Goal: Task Accomplishment & Management: Use online tool/utility

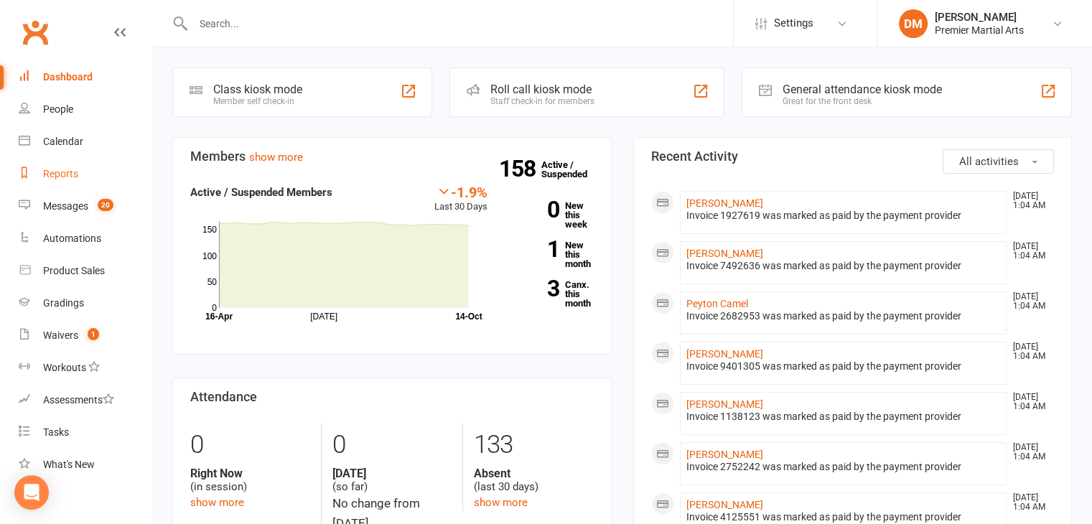
click at [66, 169] on div "Reports" at bounding box center [60, 173] width 35 height 11
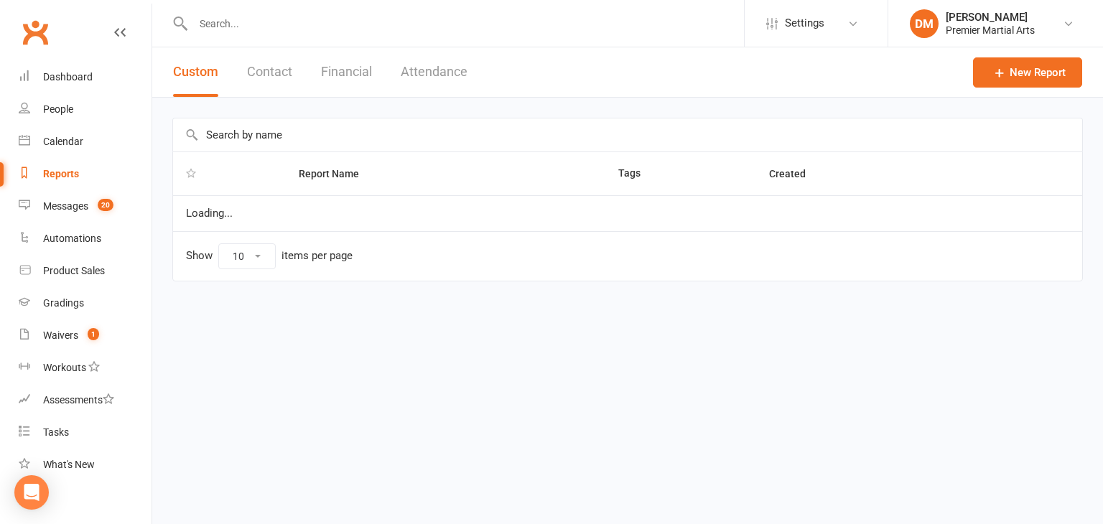
select select "100"
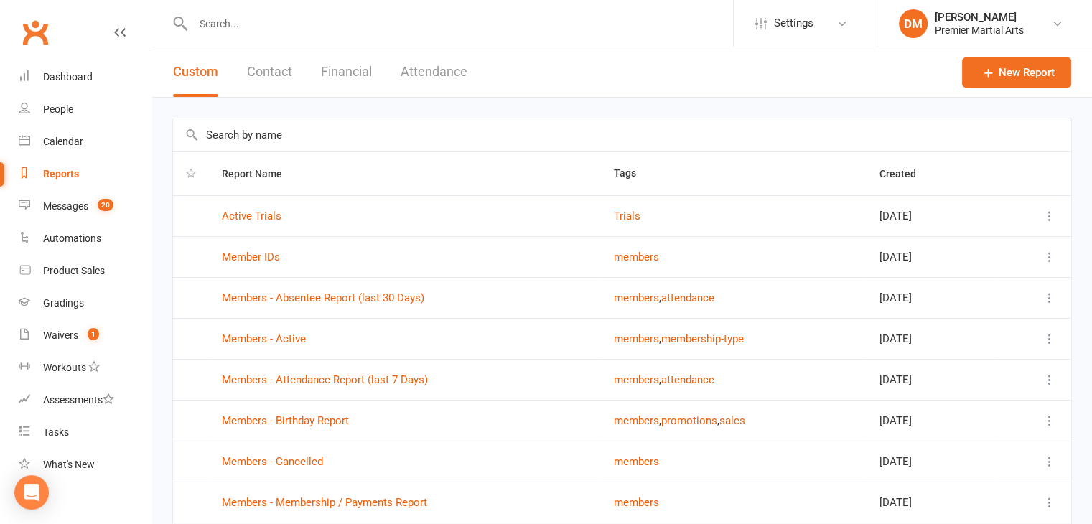
click at [350, 67] on button "Financial" at bounding box center [346, 72] width 51 height 50
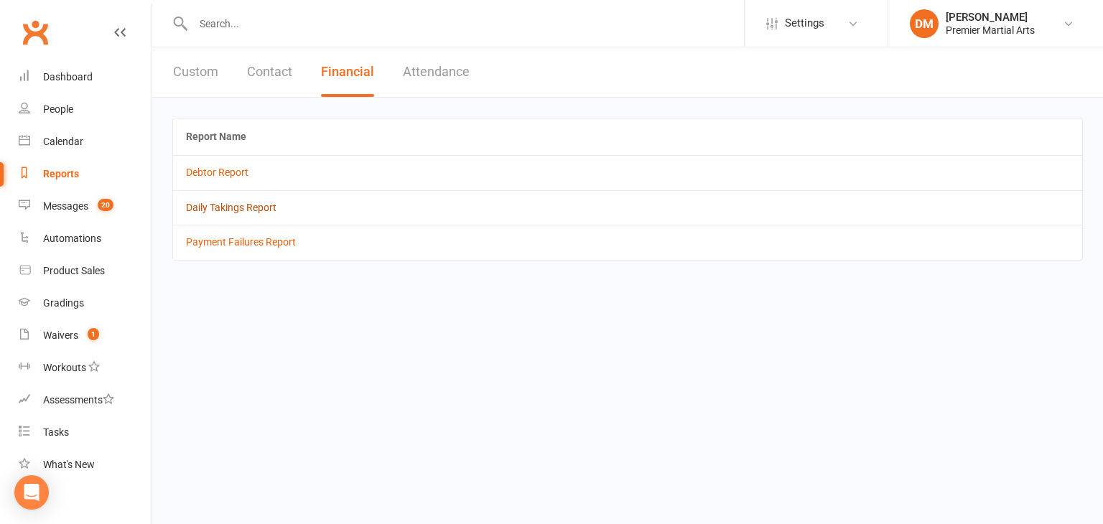
click at [251, 207] on link "Daily Takings Report" at bounding box center [231, 207] width 90 height 11
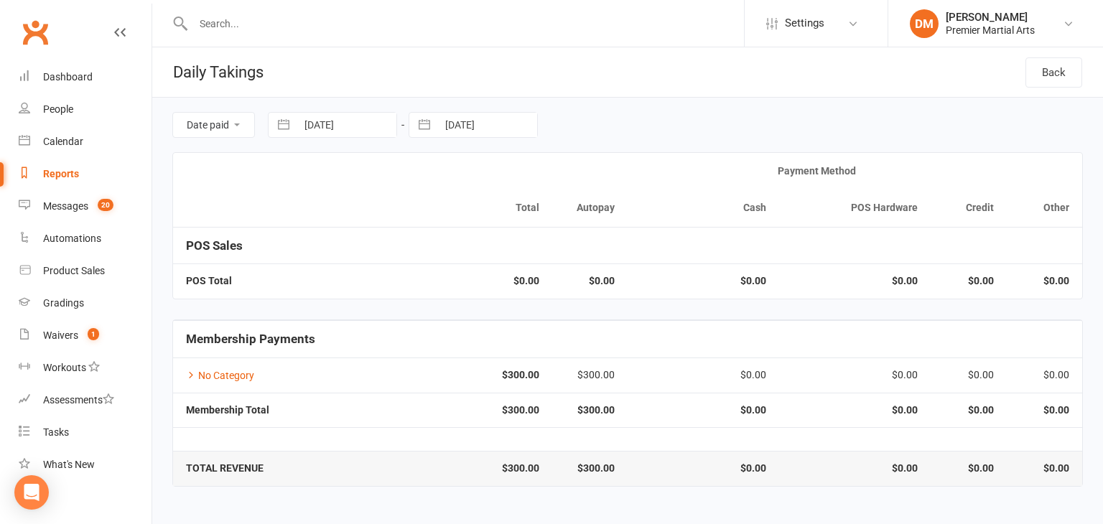
click at [368, 127] on input "[DATE]" at bounding box center [346, 125] width 100 height 24
select select "8"
select select "2025"
select select "9"
select select "2025"
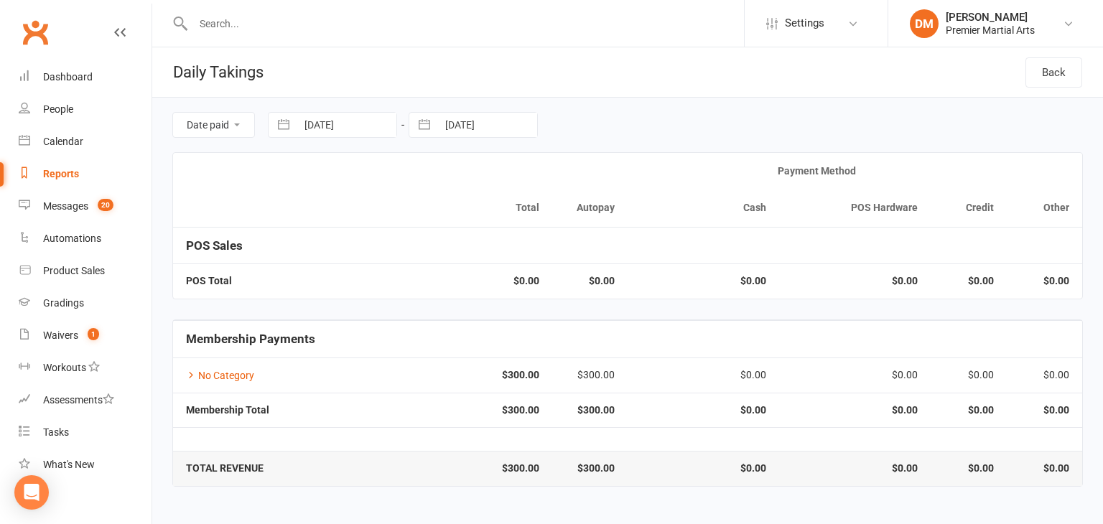
select select "10"
select select "2025"
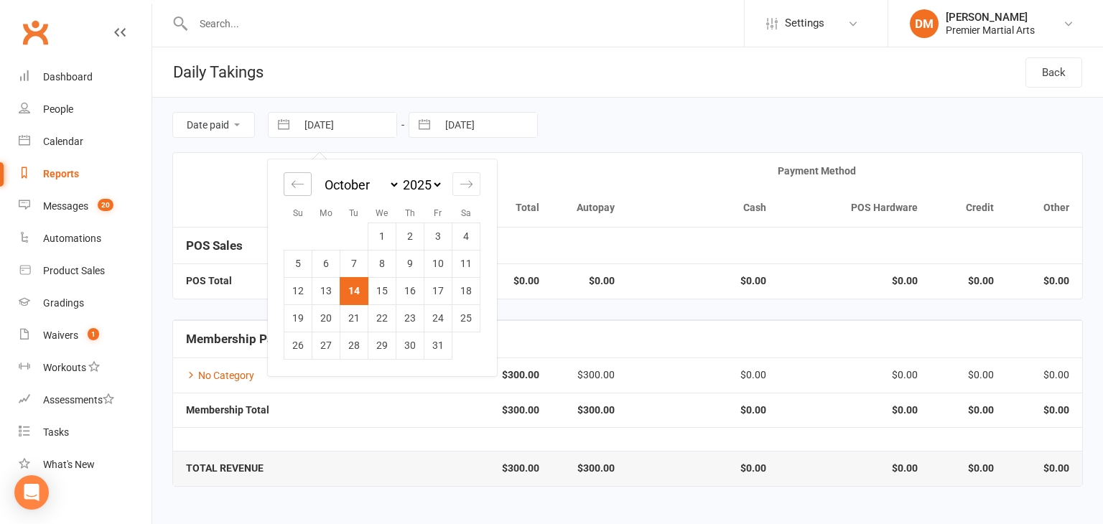
click at [304, 190] on div "Move backward to switch to the previous month." at bounding box center [298, 184] width 28 height 24
select select "7"
select select "2025"
click at [330, 236] on td "1" at bounding box center [326, 236] width 28 height 27
type input "[DATE]"
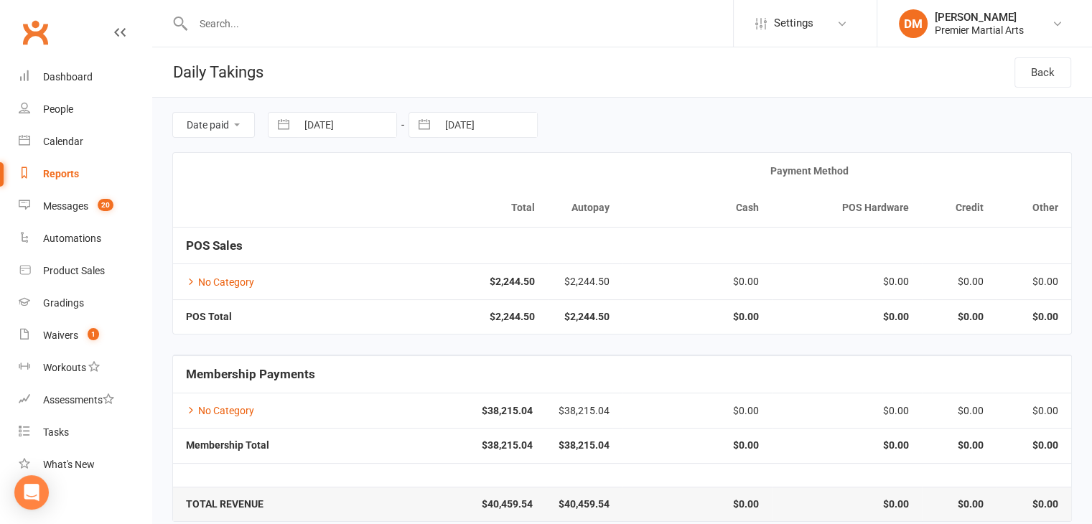
select select "8"
select select "2025"
select select "9"
select select "2025"
select select "10"
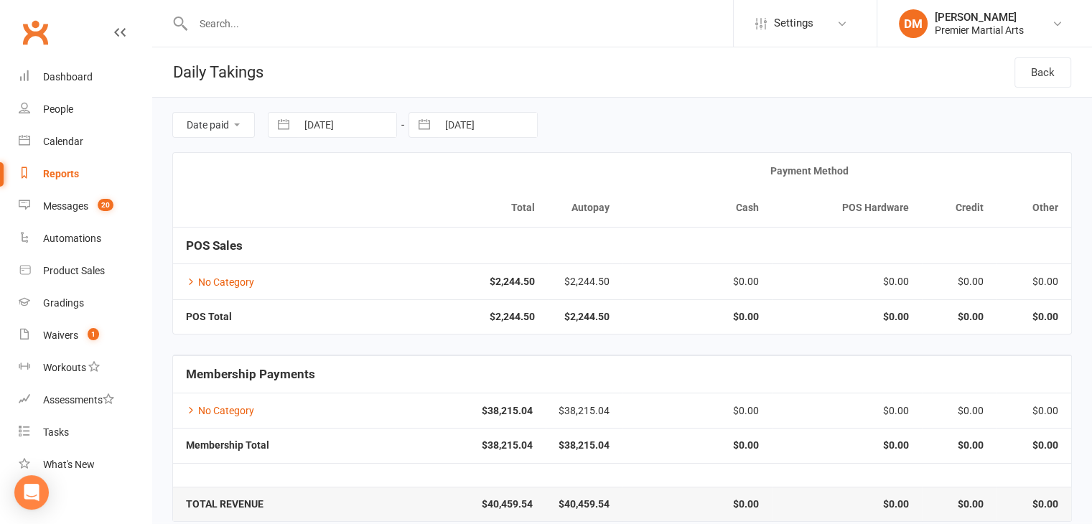
select select "2025"
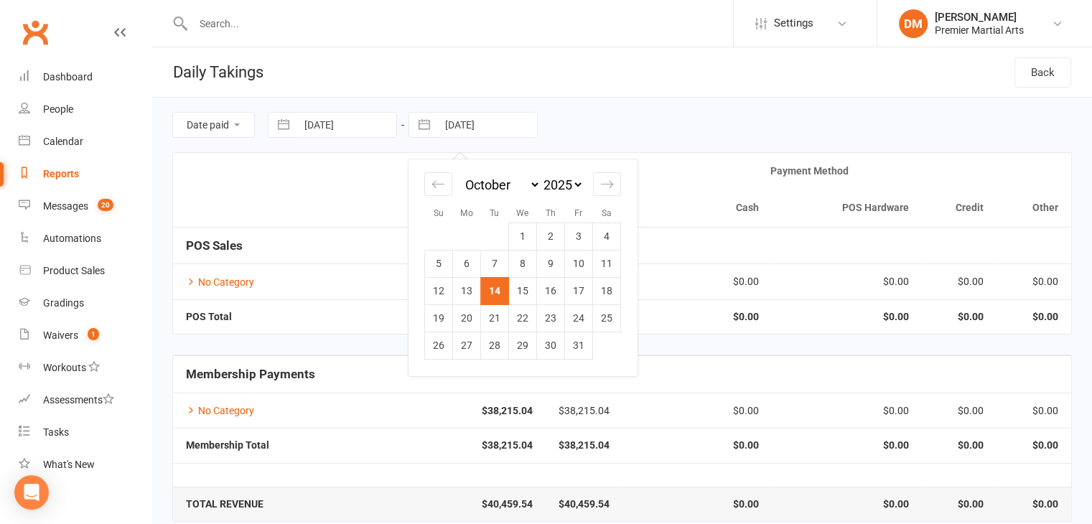
click at [494, 124] on input "[DATE]" at bounding box center [487, 125] width 100 height 24
click at [432, 186] on icon "Move backward to switch to the previous month." at bounding box center [438, 184] width 14 height 14
select select "7"
select select "2025"
click at [500, 345] on td "30" at bounding box center [495, 345] width 28 height 27
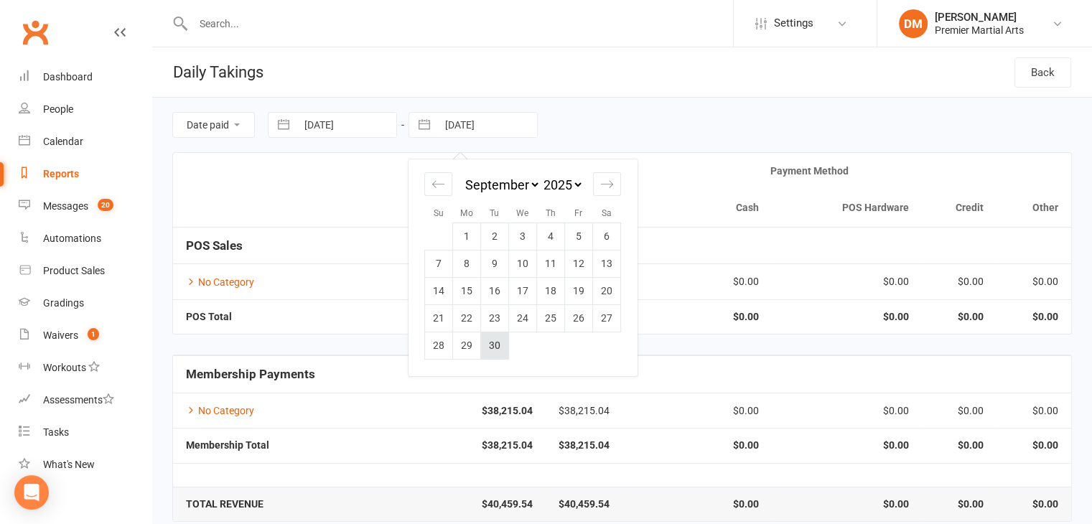
type input "[DATE]"
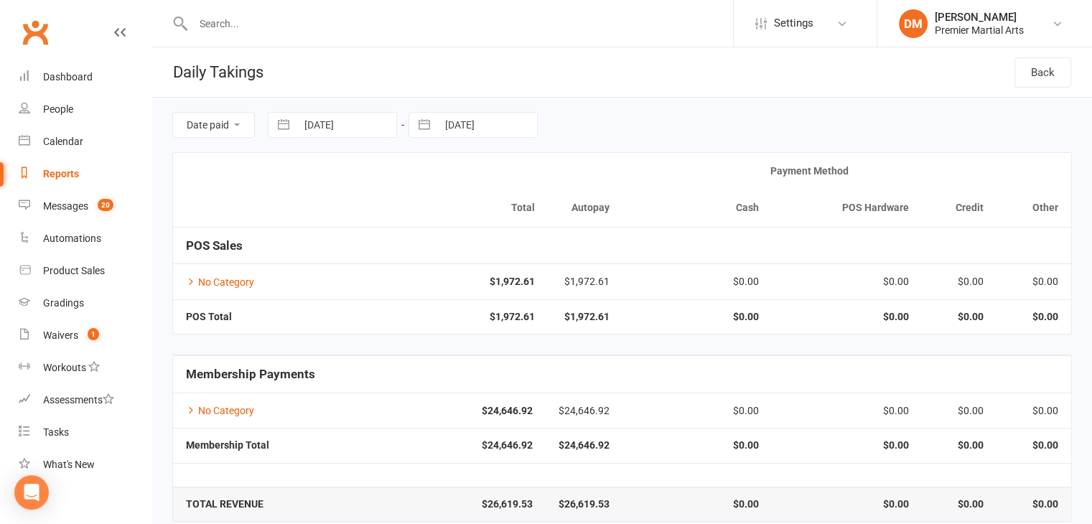
click at [355, 192] on th at bounding box center [285, 190] width 225 height 74
click at [221, 280] on link "No Category" at bounding box center [220, 281] width 68 height 11
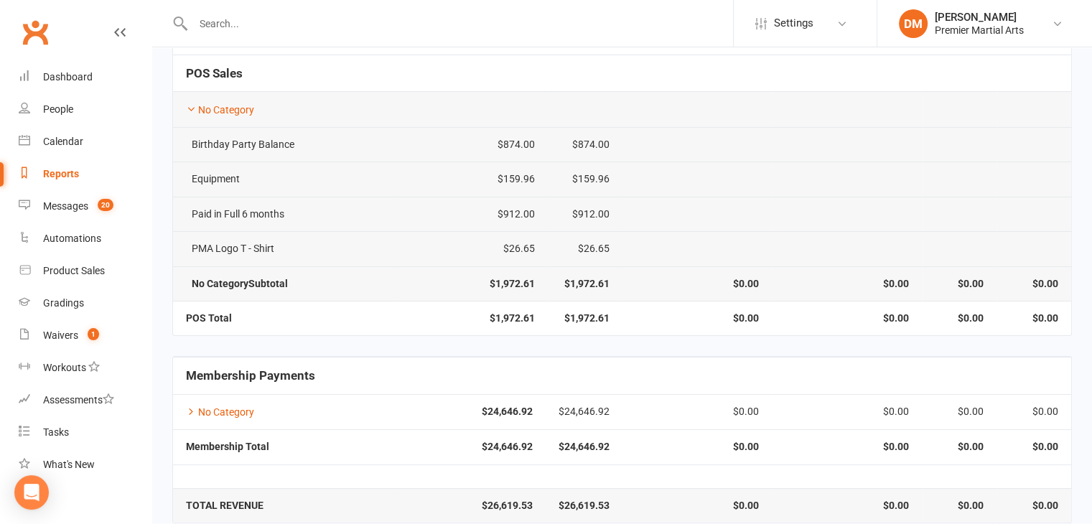
scroll to position [190, 0]
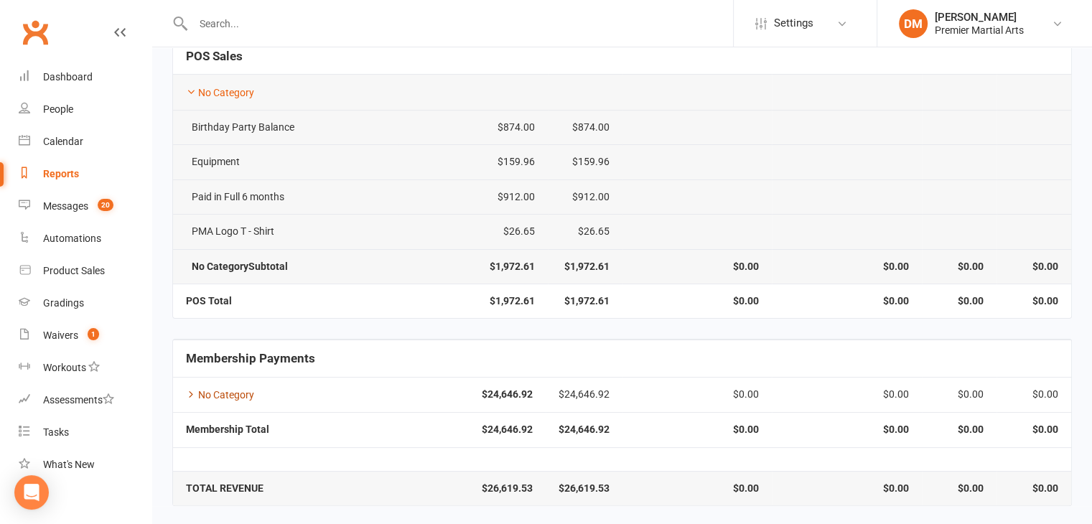
click at [221, 389] on link "No Category" at bounding box center [220, 394] width 68 height 11
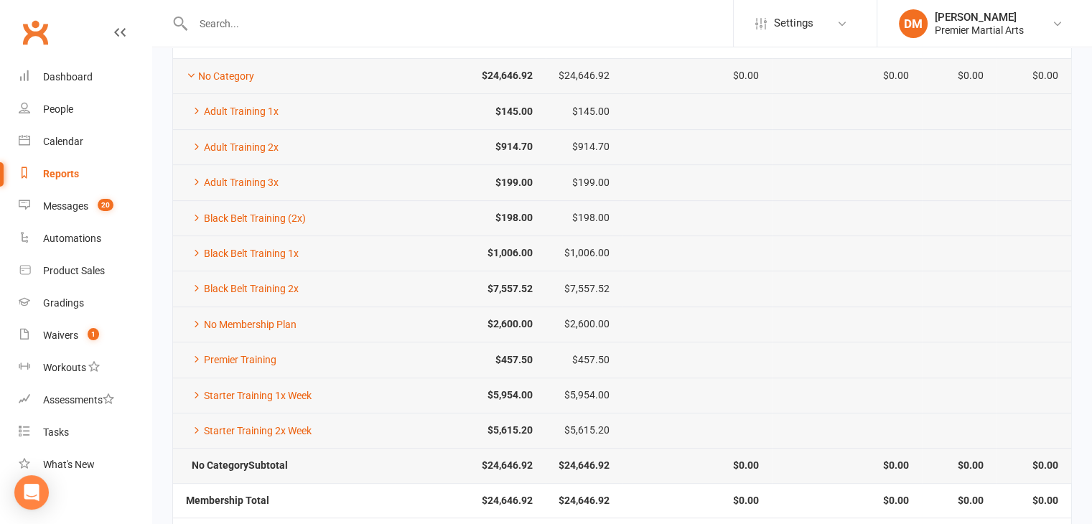
scroll to position [570, 0]
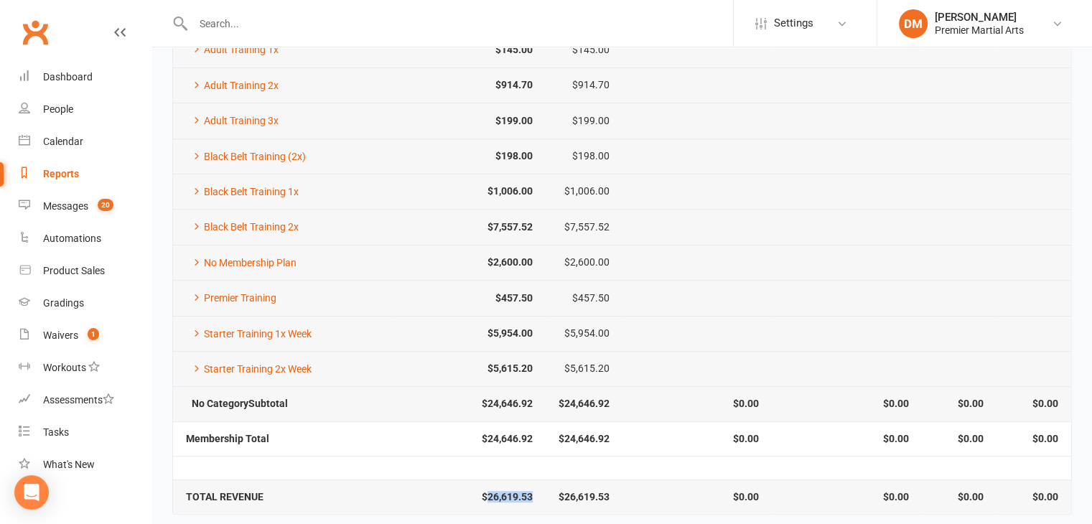
drag, startPoint x: 532, startPoint y: 481, endPoint x: 485, endPoint y: 487, distance: 47.1
click at [485, 487] on td "$26,619.53" at bounding box center [470, 497] width 149 height 34
copy strong "26,619.53"
click at [69, 78] on div "Dashboard" at bounding box center [68, 76] width 50 height 11
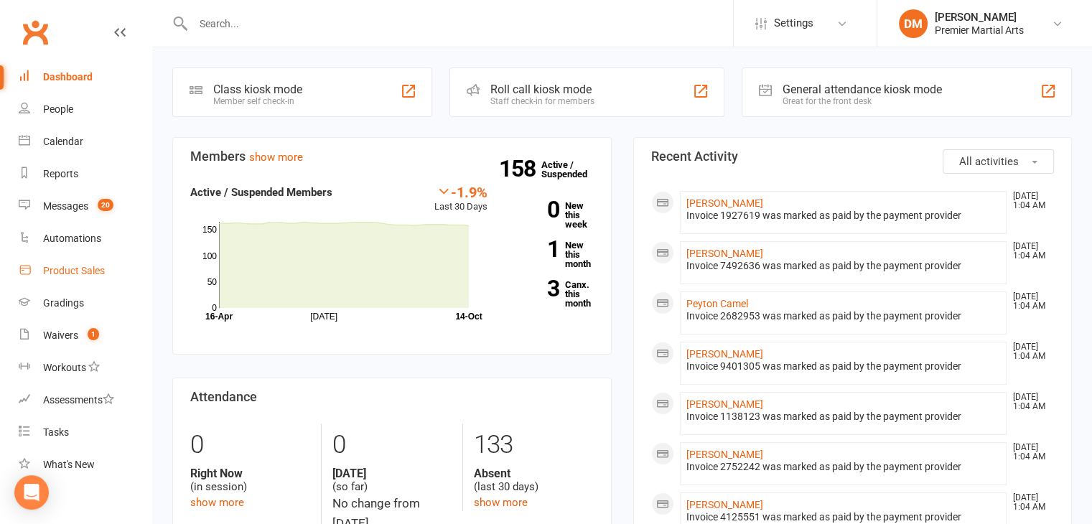
click at [72, 270] on div "Product Sales" at bounding box center [74, 270] width 62 height 11
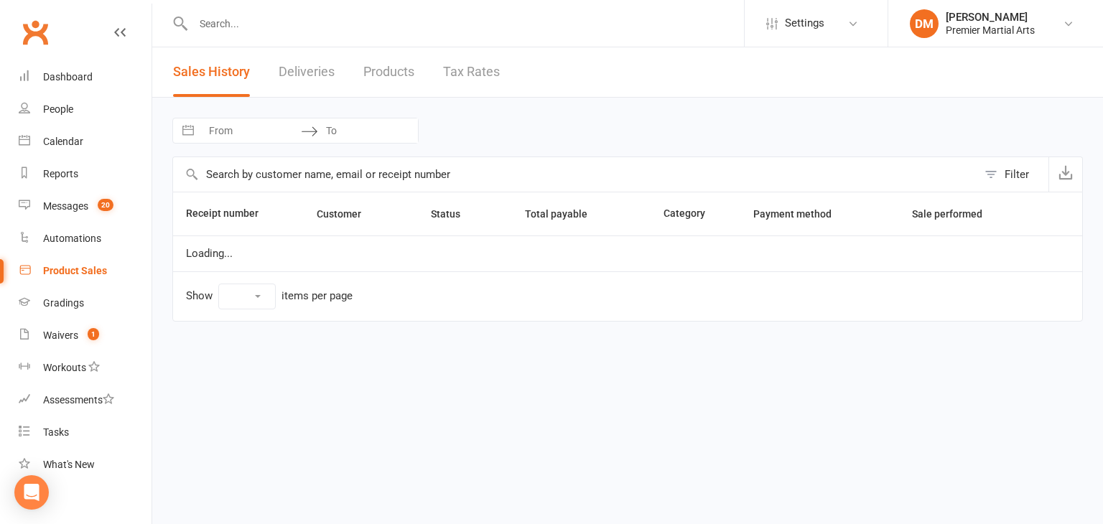
select select "100"
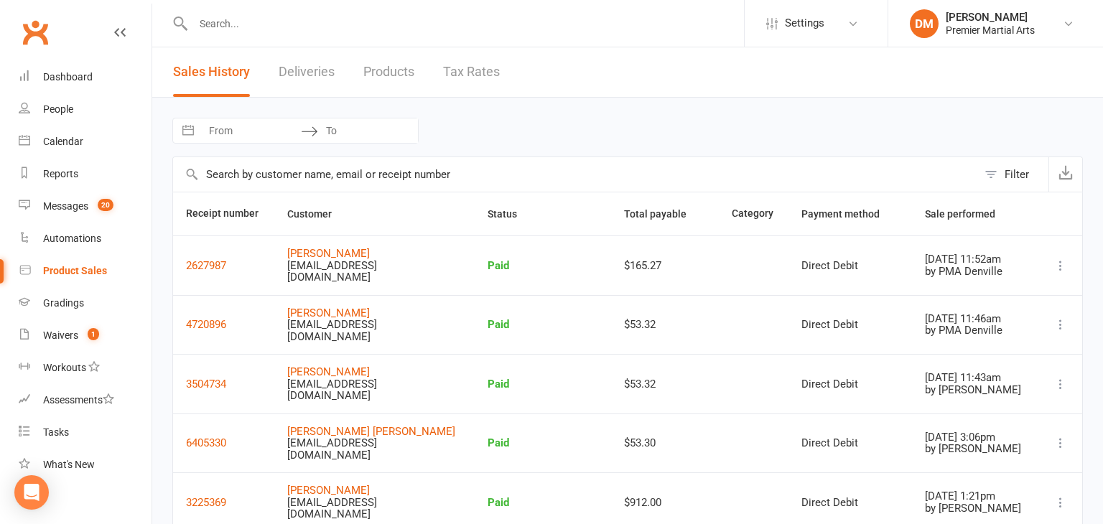
click at [280, 133] on input "From" at bounding box center [251, 130] width 100 height 24
select select "8"
select select "2025"
select select "9"
select select "2025"
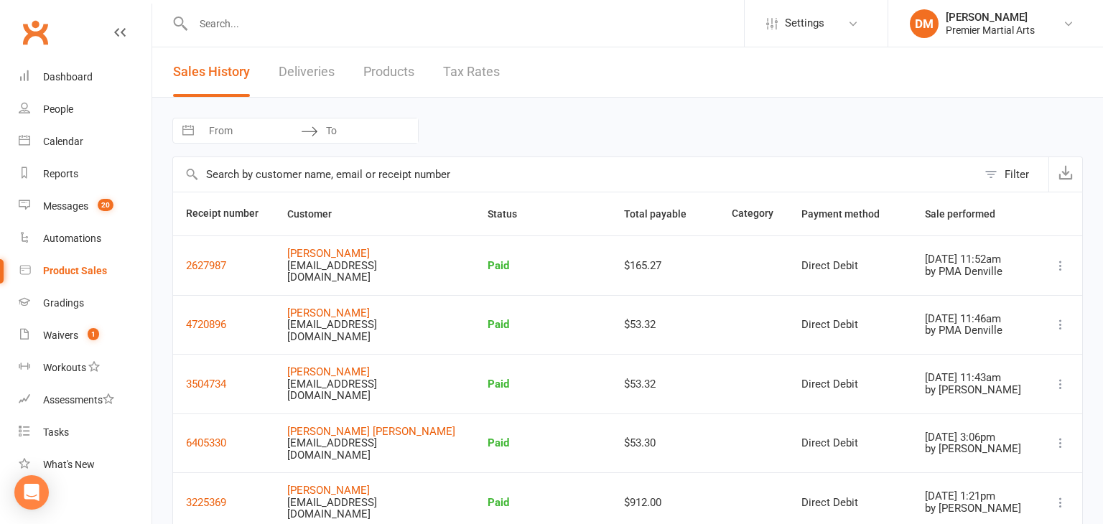
select select "10"
select select "2025"
select select "11"
select select "2025"
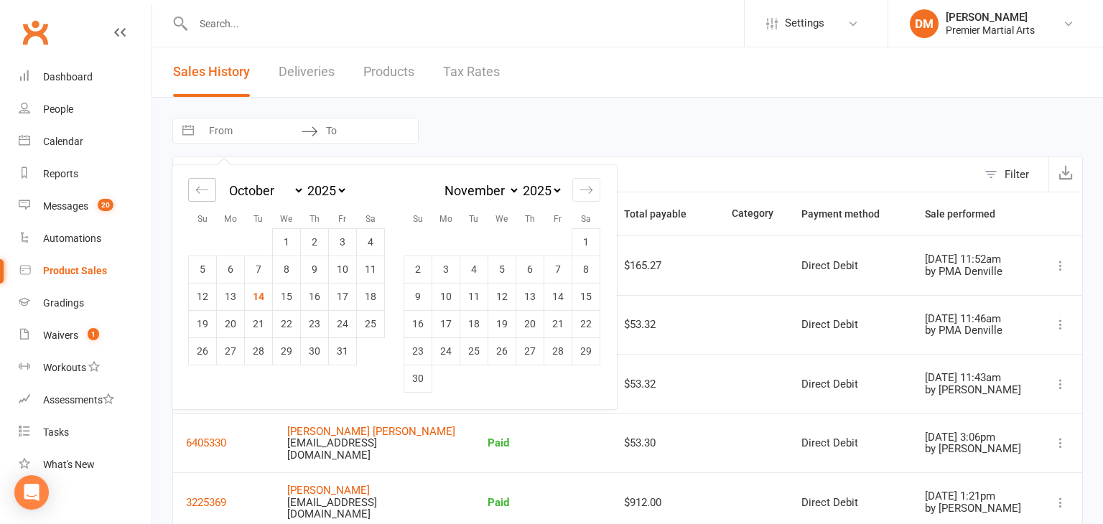
click at [197, 188] on icon "Move backward to switch to the previous month." at bounding box center [202, 190] width 14 height 14
select select "7"
select select "2025"
click at [221, 246] on td "1" at bounding box center [231, 241] width 28 height 27
type input "[DATE]"
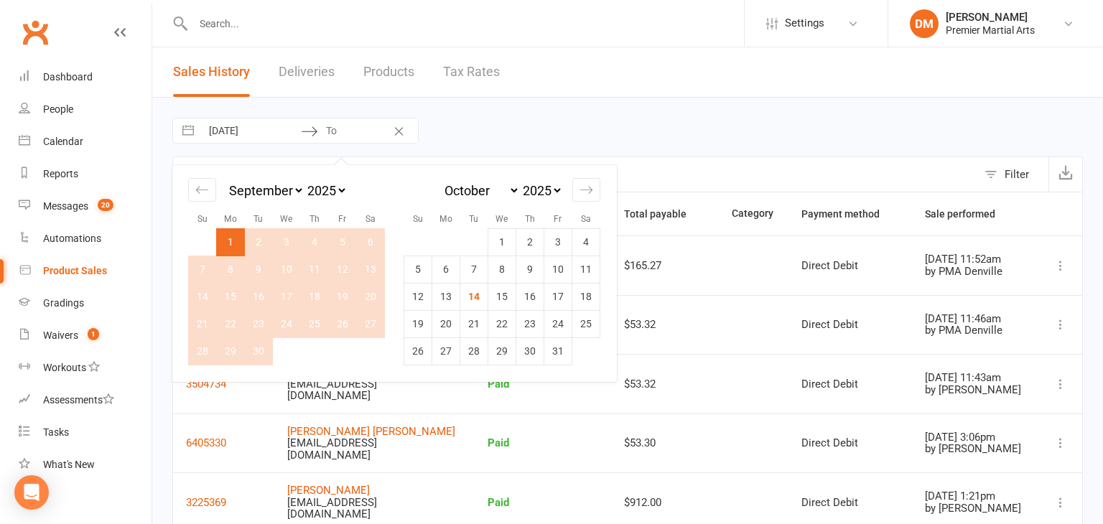
click at [251, 353] on td "30" at bounding box center [259, 350] width 28 height 27
type input "[DATE]"
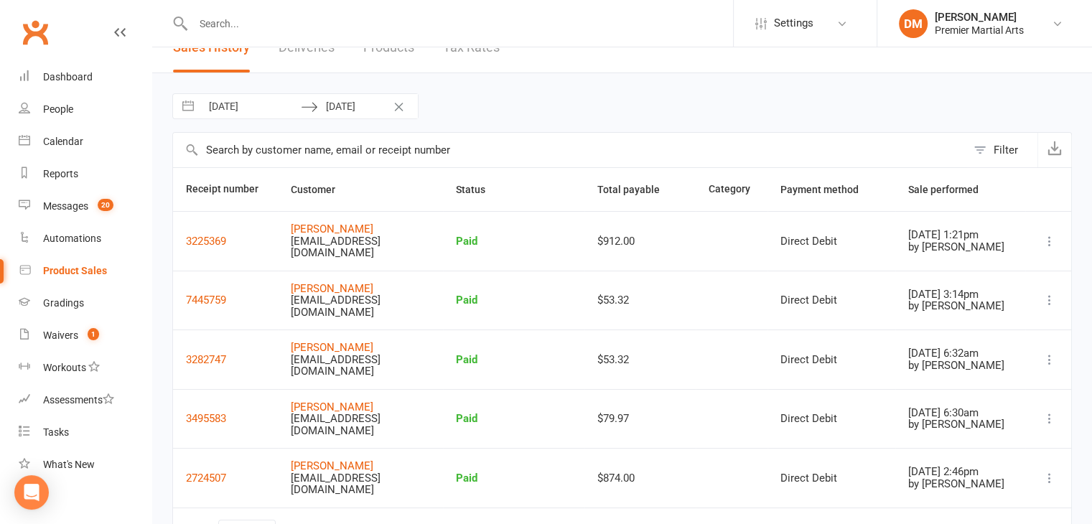
scroll to position [37, 0]
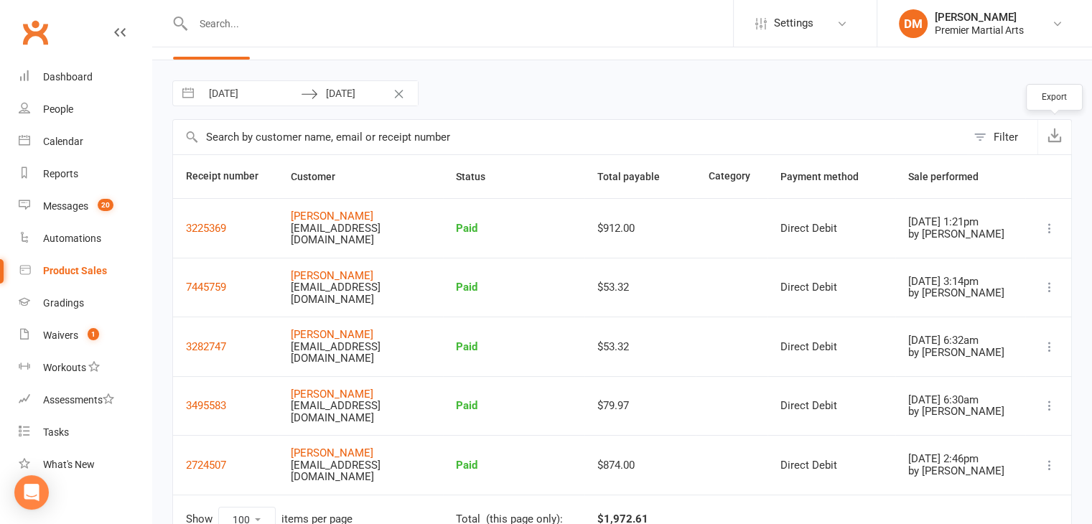
click at [1051, 130] on icon "button" at bounding box center [1054, 135] width 14 height 14
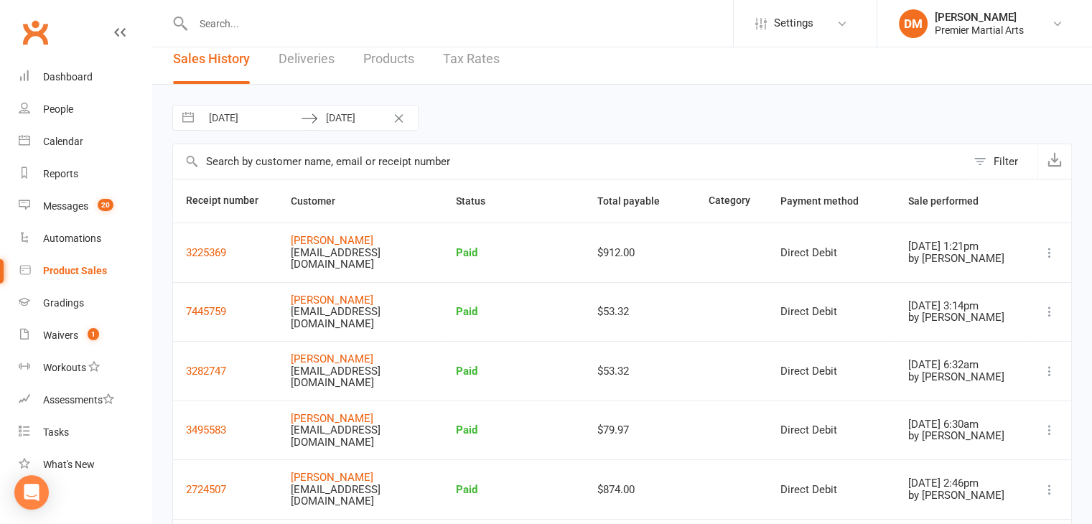
scroll to position [0, 0]
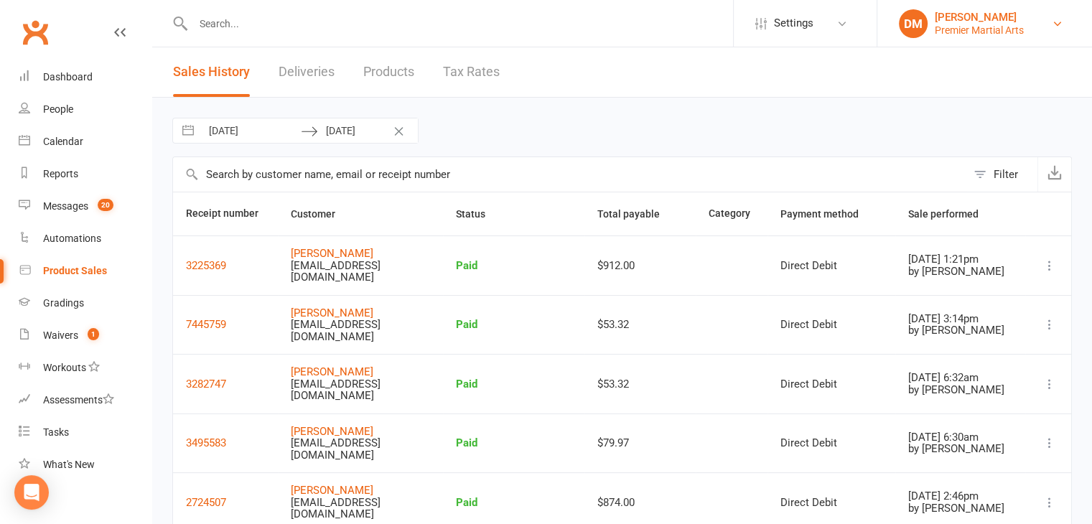
click at [956, 25] on div "Premier Martial Arts" at bounding box center [979, 30] width 89 height 13
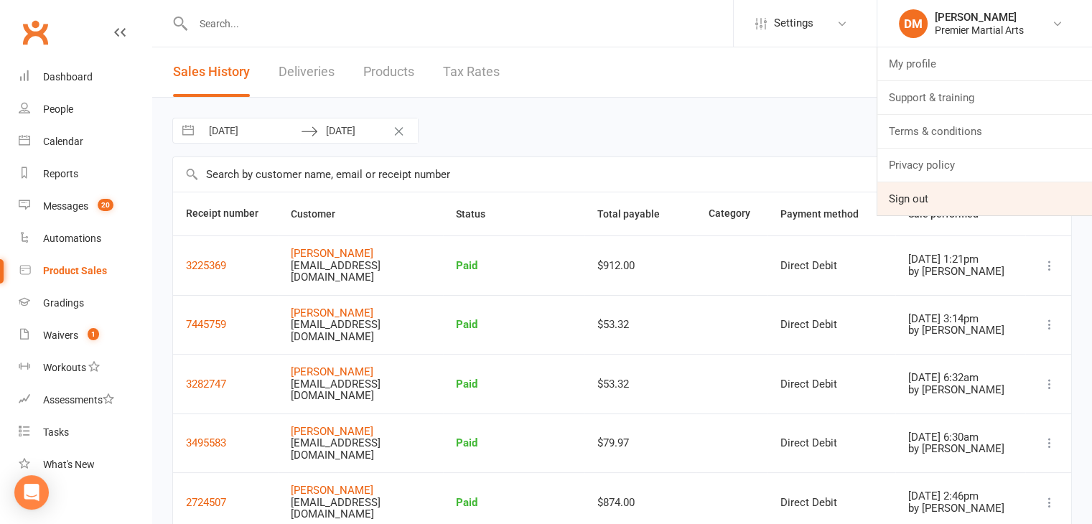
click at [934, 195] on link "Sign out" at bounding box center [984, 198] width 215 height 33
